Goal: Book appointment/travel/reservation

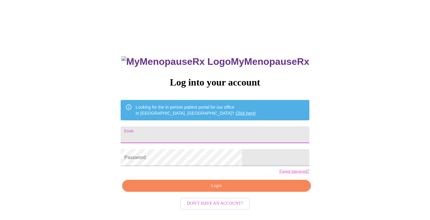
click at [161, 133] on input "Email" at bounding box center [215, 134] width 188 height 17
type input "[EMAIL_ADDRESS][DOMAIN_NAME]"
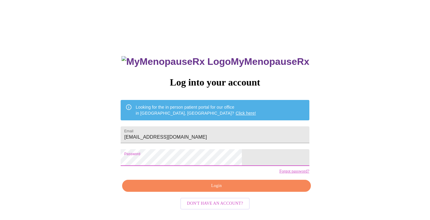
click at [216, 190] on span "Login" at bounding box center [216, 185] width 175 height 7
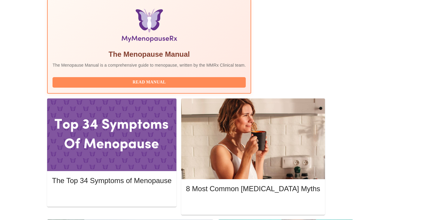
scroll to position [168, 0]
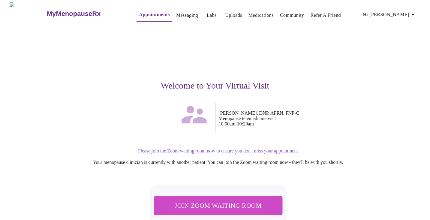
scroll to position [31, 0]
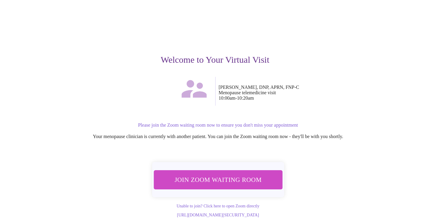
click at [217, 174] on span "Join Zoom Waiting Room" at bounding box center [217, 179] width 115 height 11
